Goal: Transaction & Acquisition: Purchase product/service

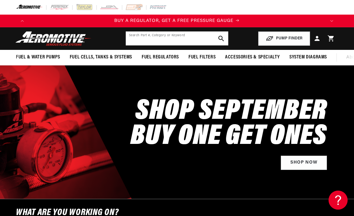
click at [175, 39] on input "text" at bounding box center [177, 39] width 103 height 14
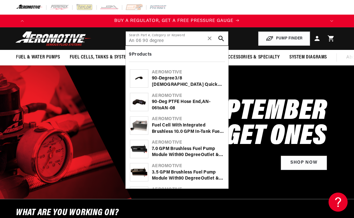
type input "An 06 90 degree"
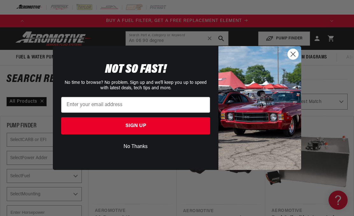
click at [293, 59] on circle "Close dialog" at bounding box center [293, 54] width 11 height 11
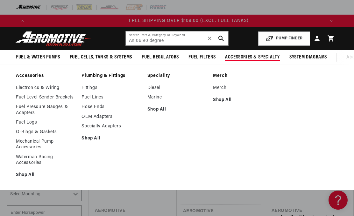
scroll to position [0, 890]
click at [93, 89] on link "Fittings" at bounding box center [110, 88] width 59 height 6
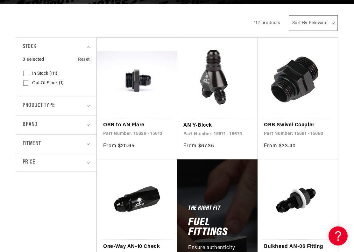
scroll to position [126, 0]
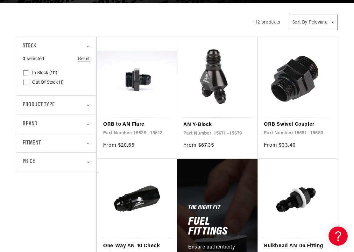
click at [85, 104] on summary "Product type" at bounding box center [56, 105] width 67 height 19
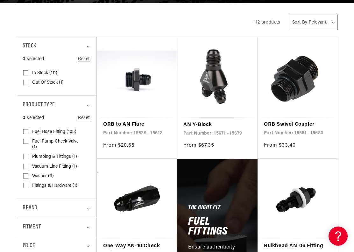
scroll to position [0, 890]
click at [27, 131] on input "Fuel Hose Fitting (105) Fuel Hose Fitting (105 products)" at bounding box center [25, 133] width 5 height 5
checkbox input "true"
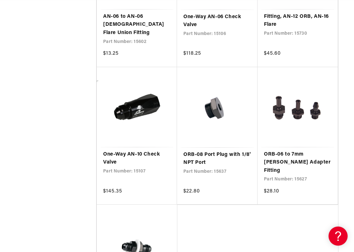
scroll to position [0, 297]
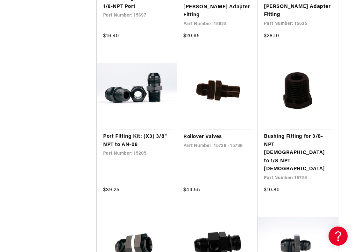
scroll to position [0, 890]
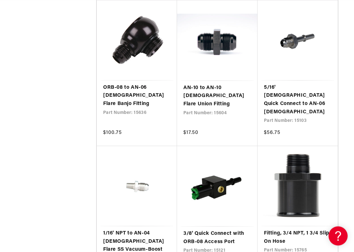
scroll to position [2697, 0]
